Goal: Find contact information: Find contact information

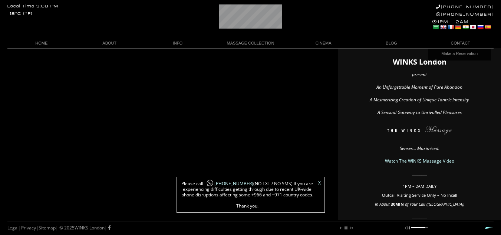
click at [467, 43] on link "CONTACT" at bounding box center [459, 43] width 68 height 10
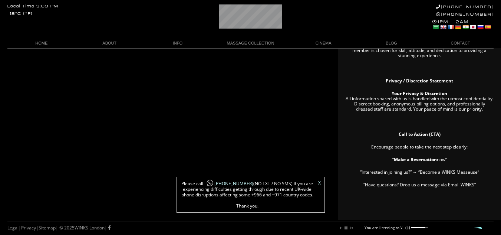
scroll to position [0, 39]
